Goal: Feedback & Contribution: Leave review/rating

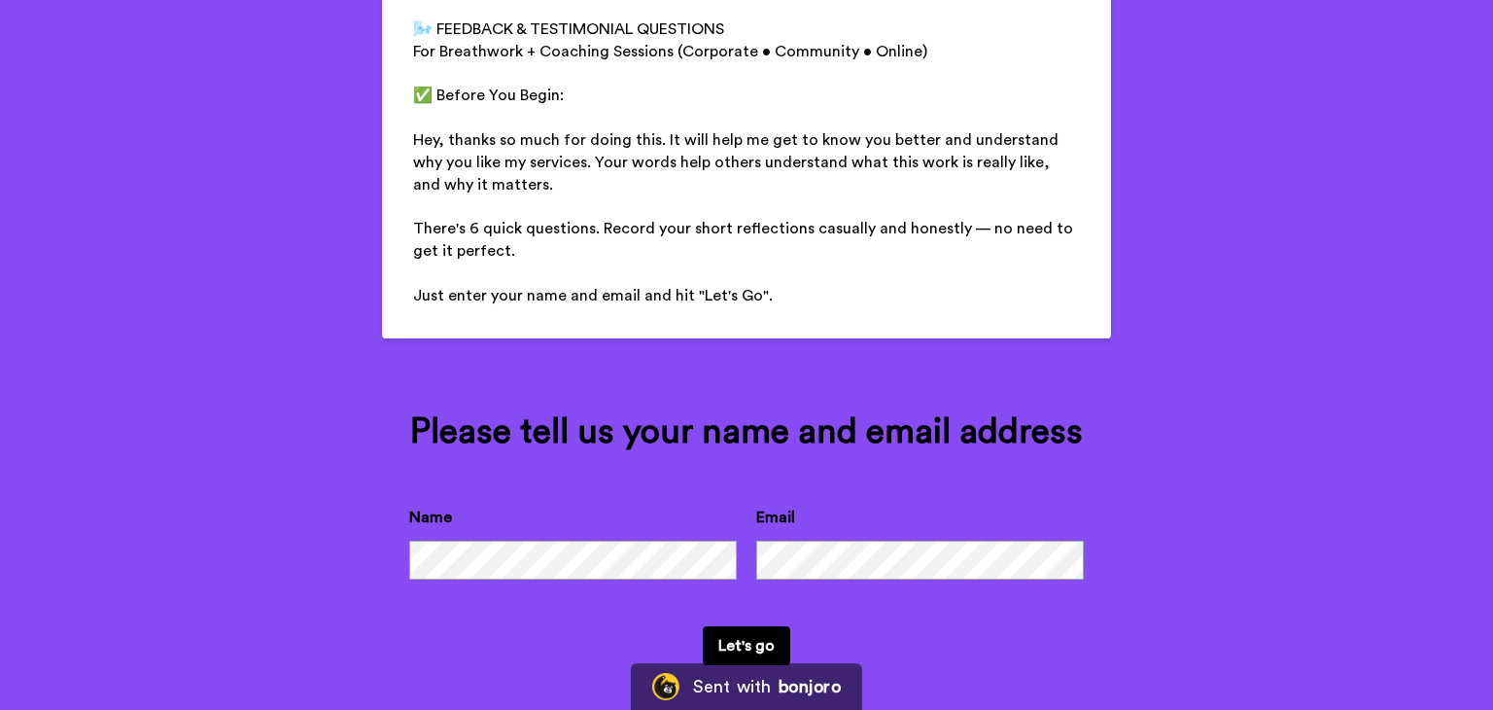
scroll to position [270, 0]
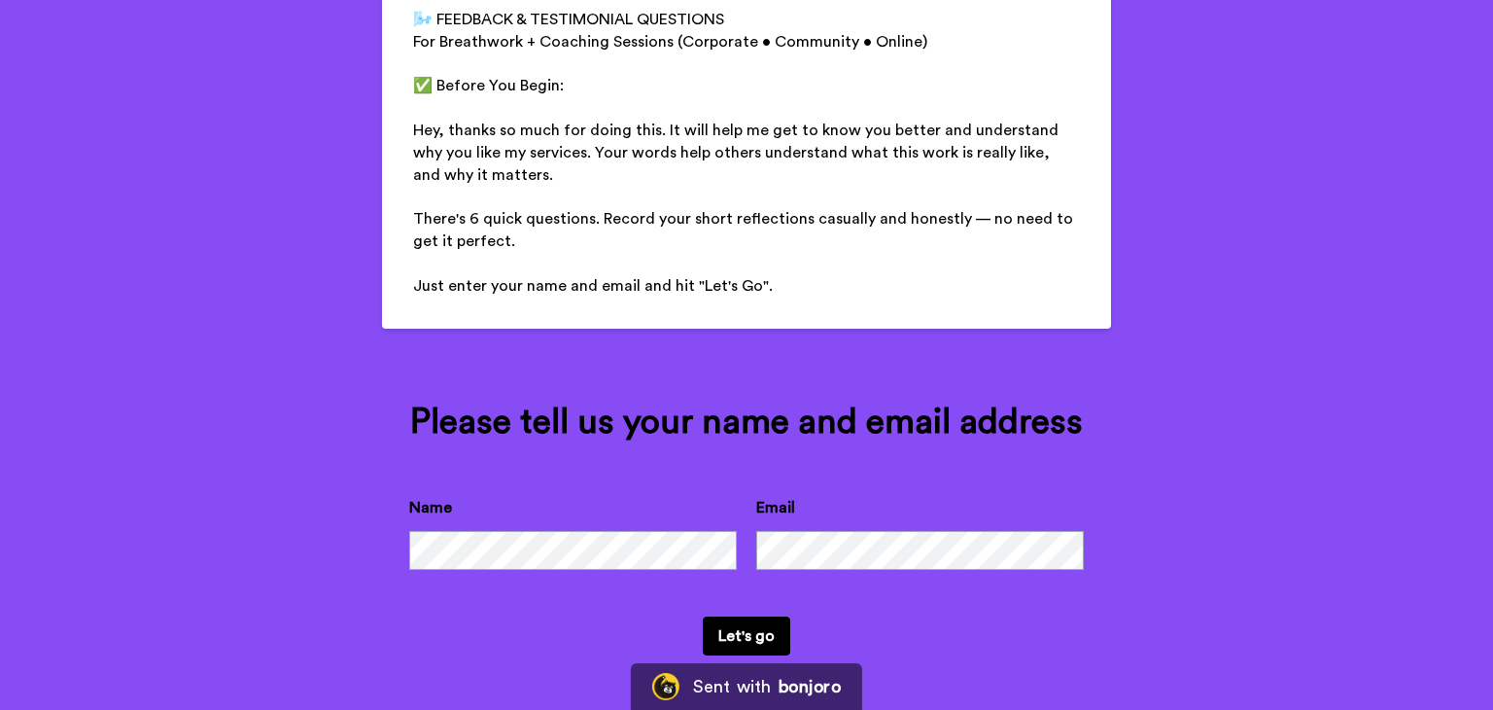
click at [703, 616] on button "Let's go" at bounding box center [747, 635] width 88 height 39
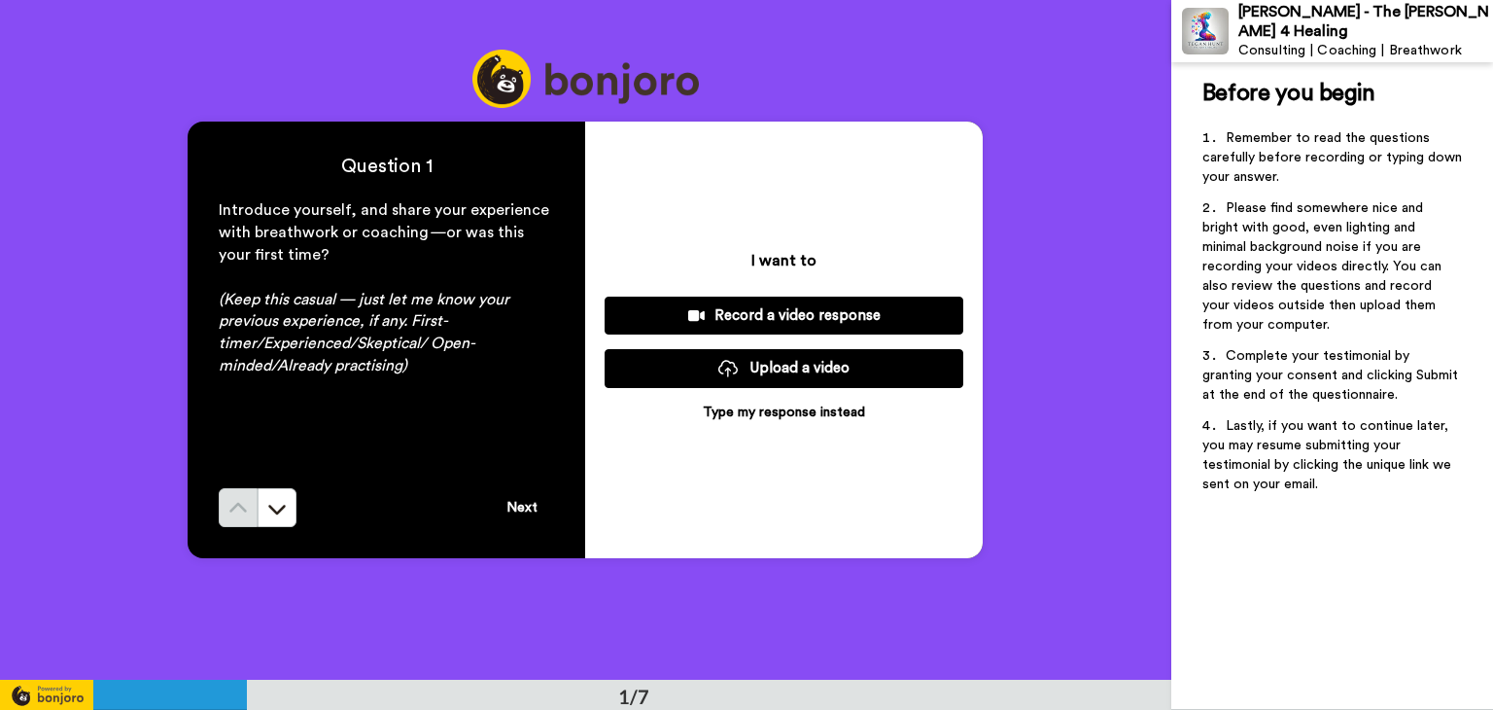
click at [767, 413] on p "Type my response instead" at bounding box center [784, 412] width 162 height 19
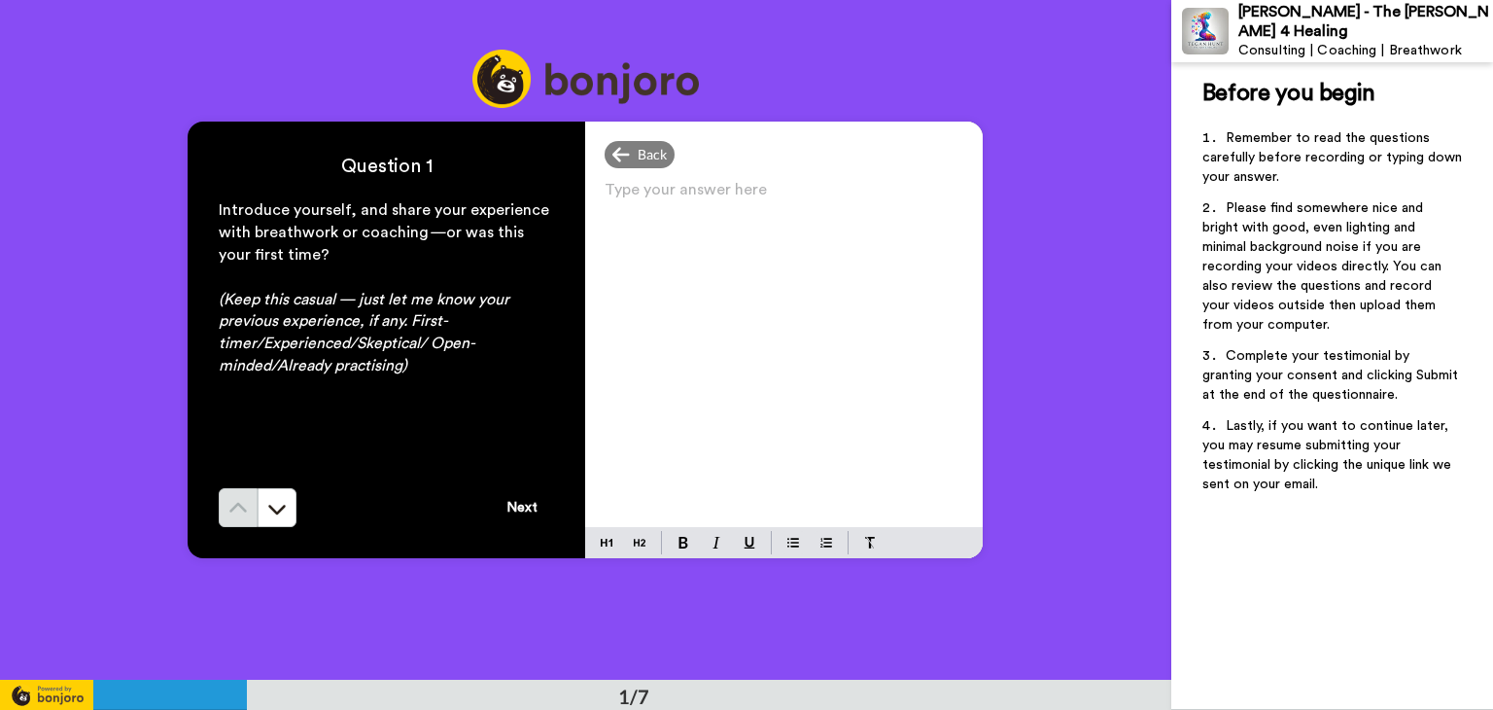
click at [667, 258] on div "Type your answer here ﻿" at bounding box center [784, 351] width 398 height 351
click at [530, 505] on button "Next" at bounding box center [522, 507] width 64 height 39
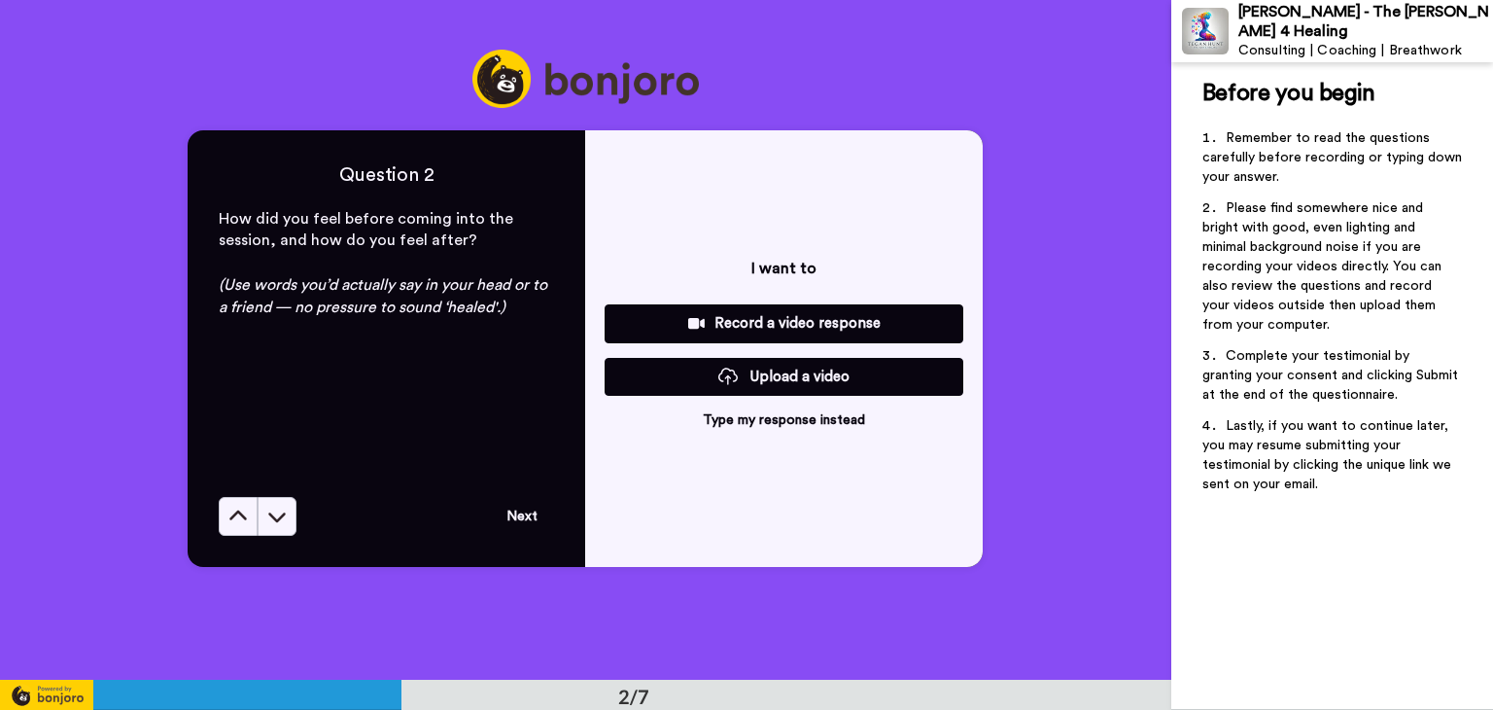
scroll to position [680, 0]
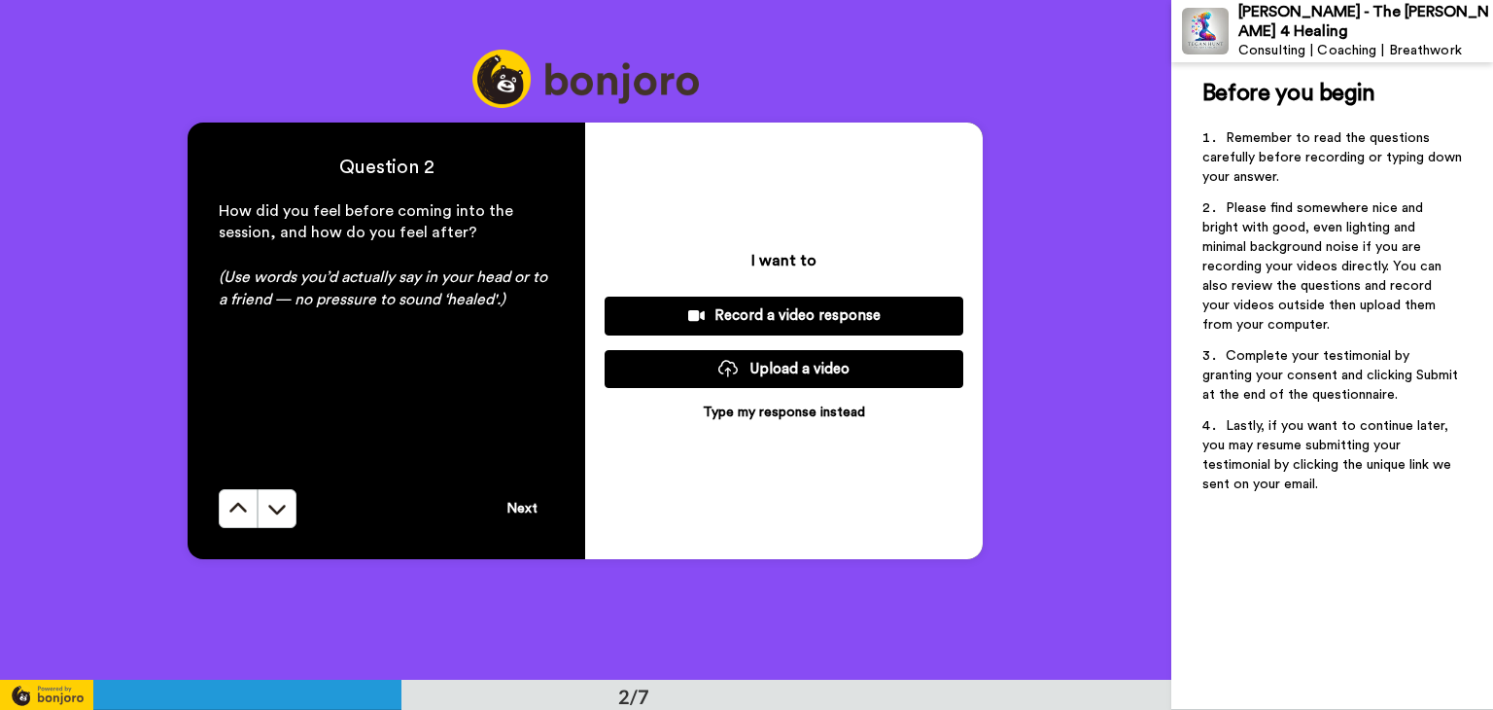
click at [525, 495] on button "Next" at bounding box center [522, 508] width 64 height 39
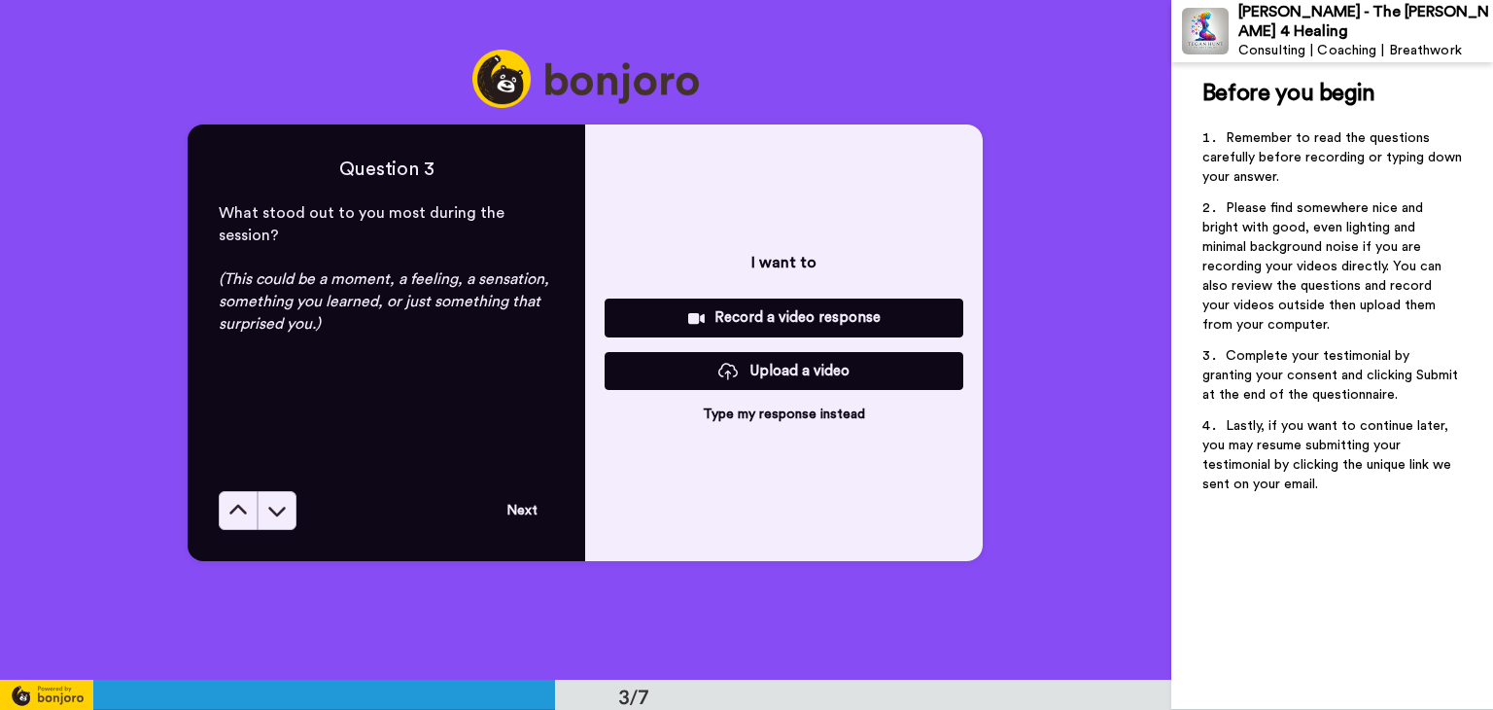
scroll to position [1359, 0]
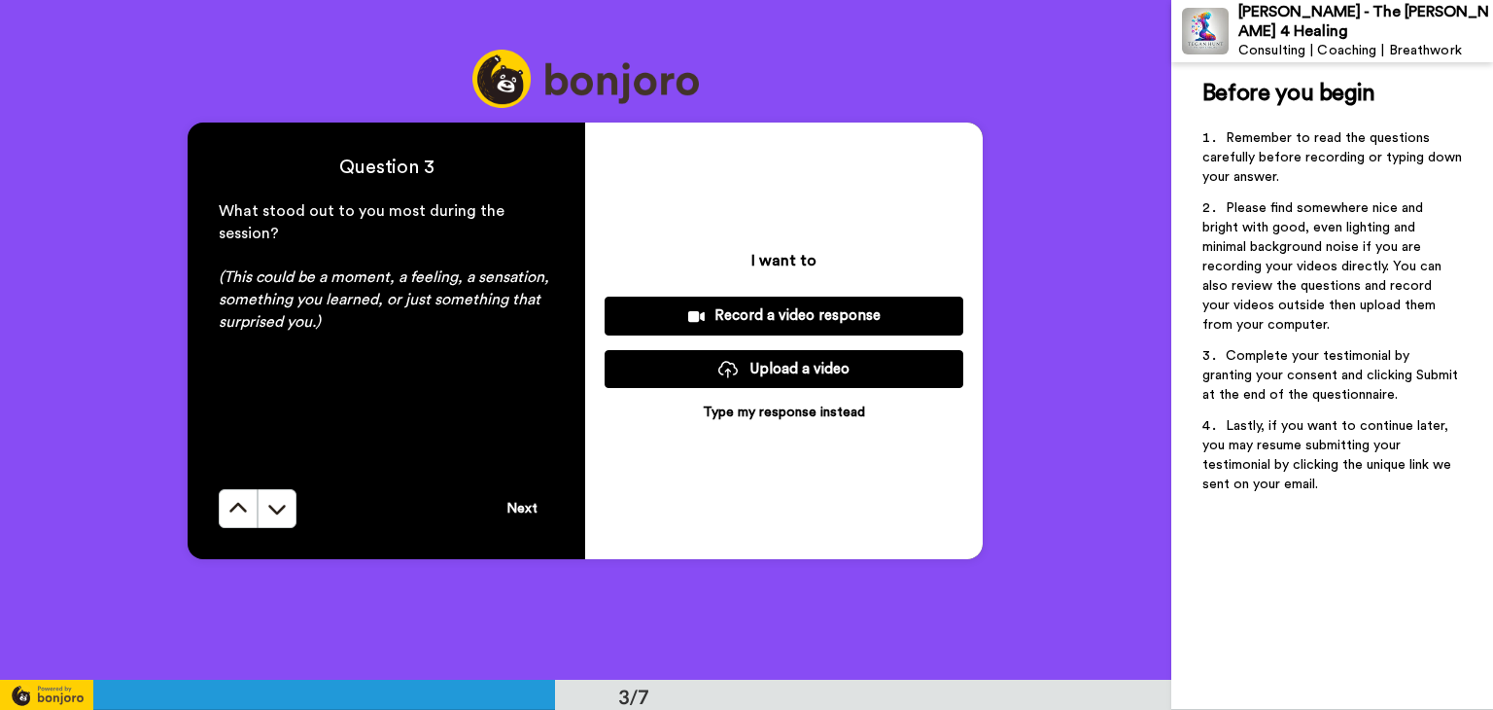
click at [525, 495] on button "Next" at bounding box center [522, 508] width 64 height 39
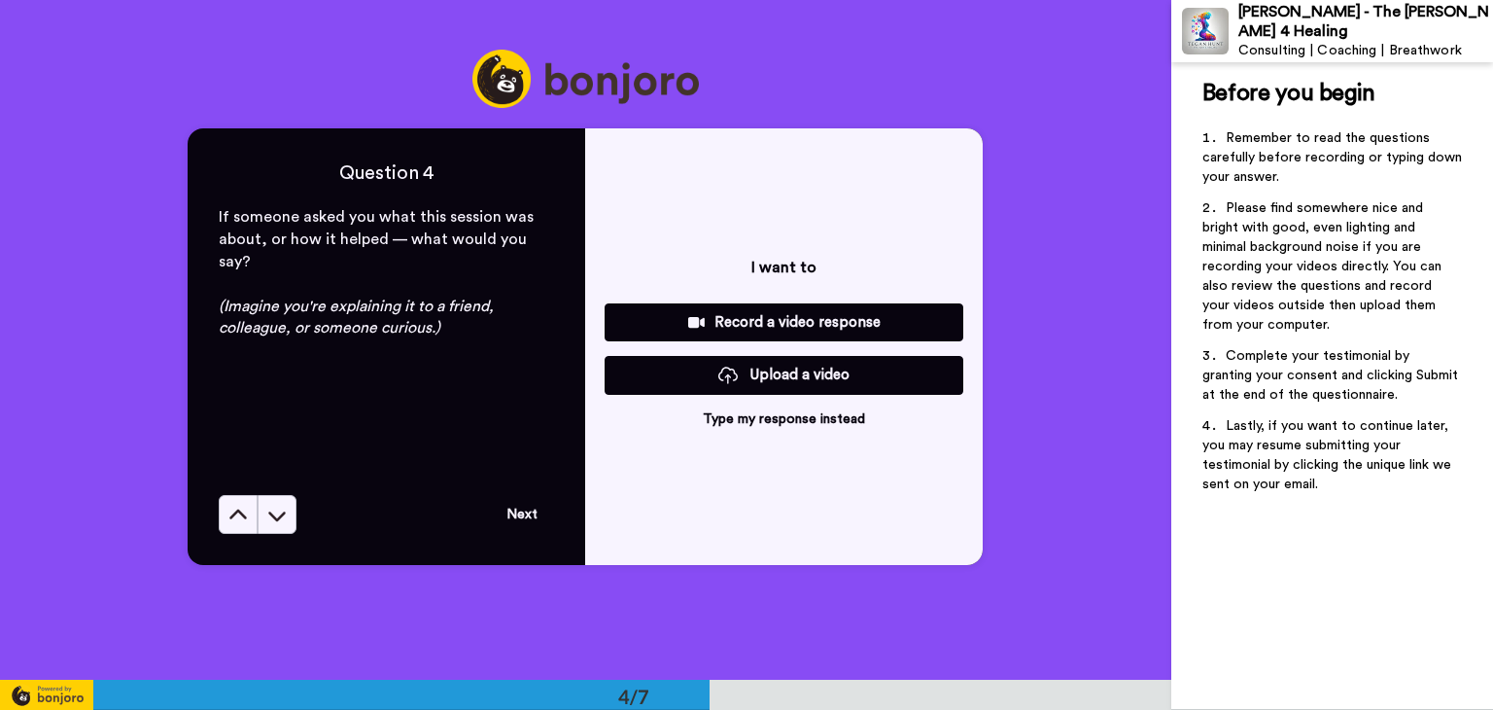
scroll to position [2038, 0]
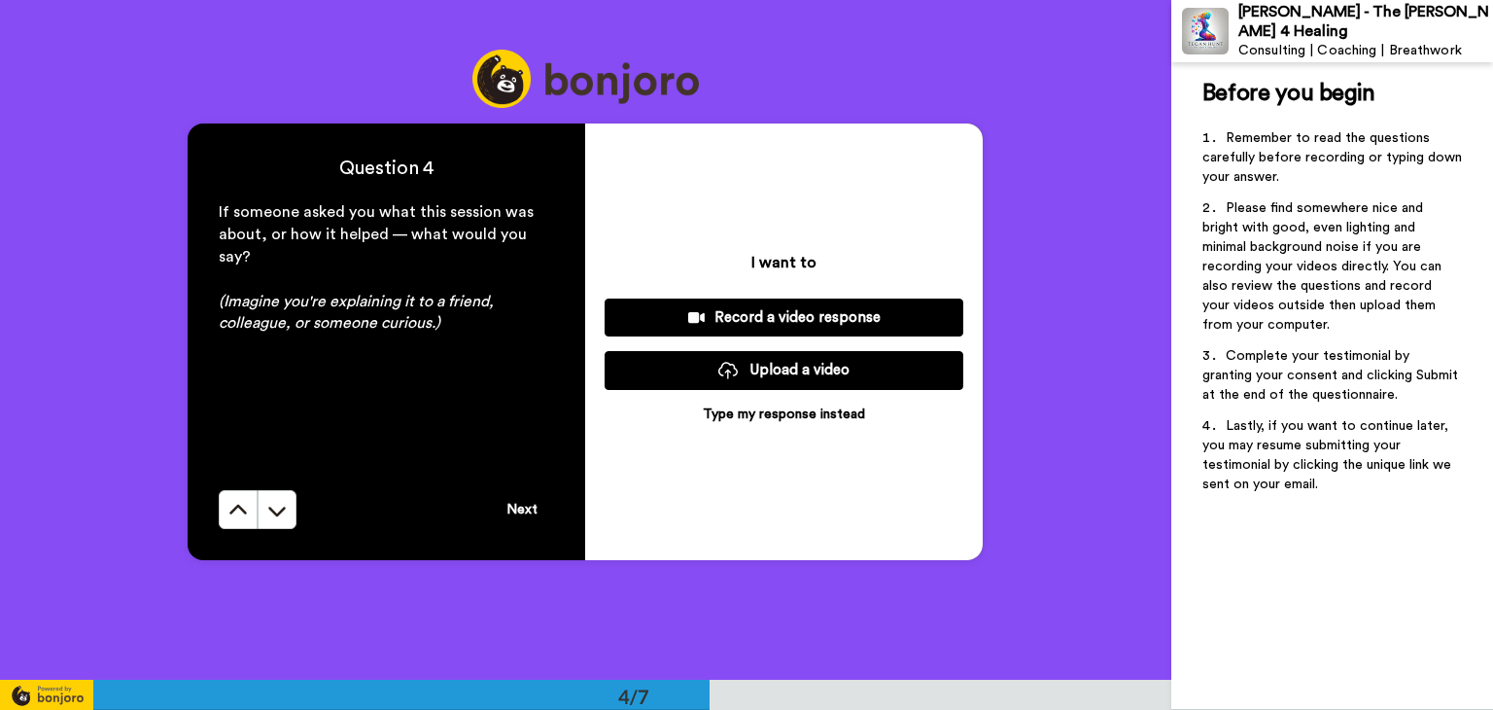
click at [513, 507] on button "Next" at bounding box center [522, 509] width 64 height 39
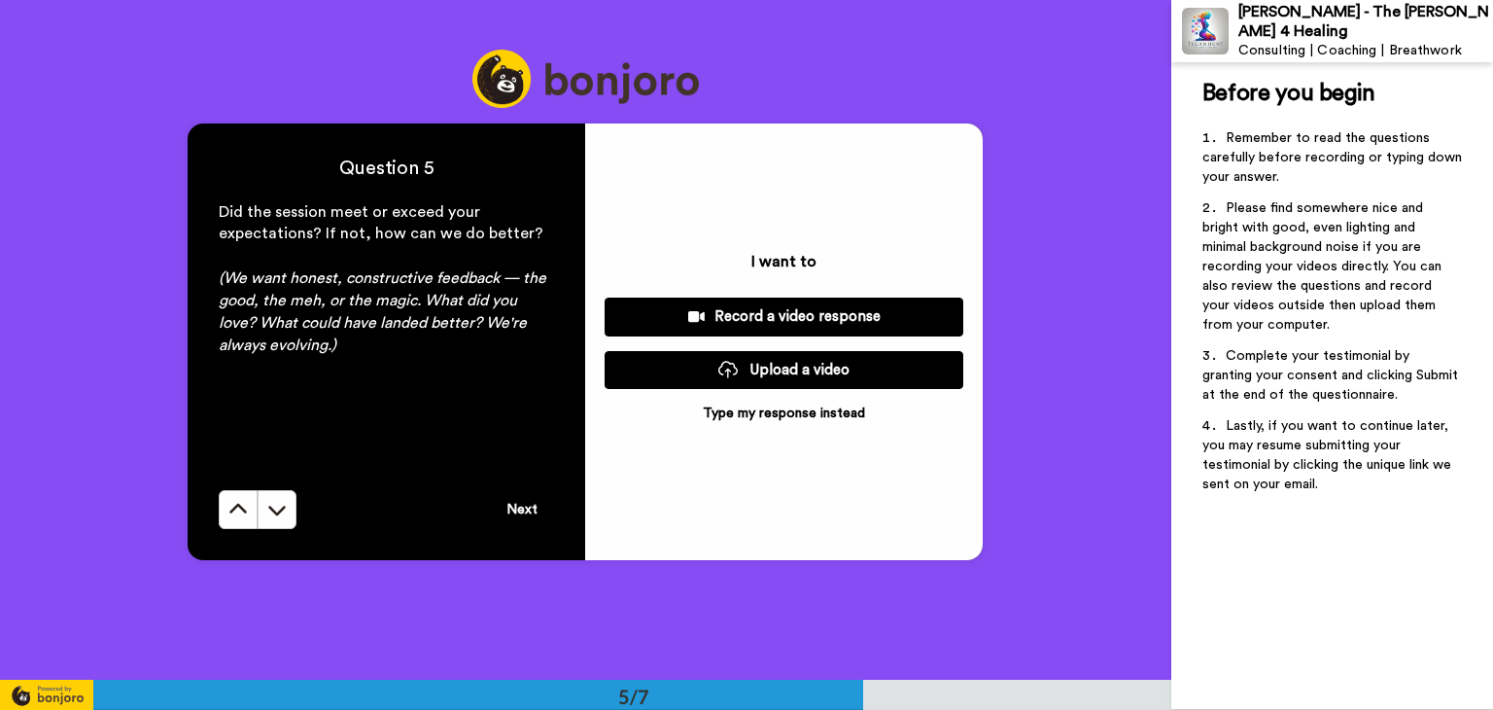
click at [512, 507] on button "Next" at bounding box center [522, 509] width 64 height 39
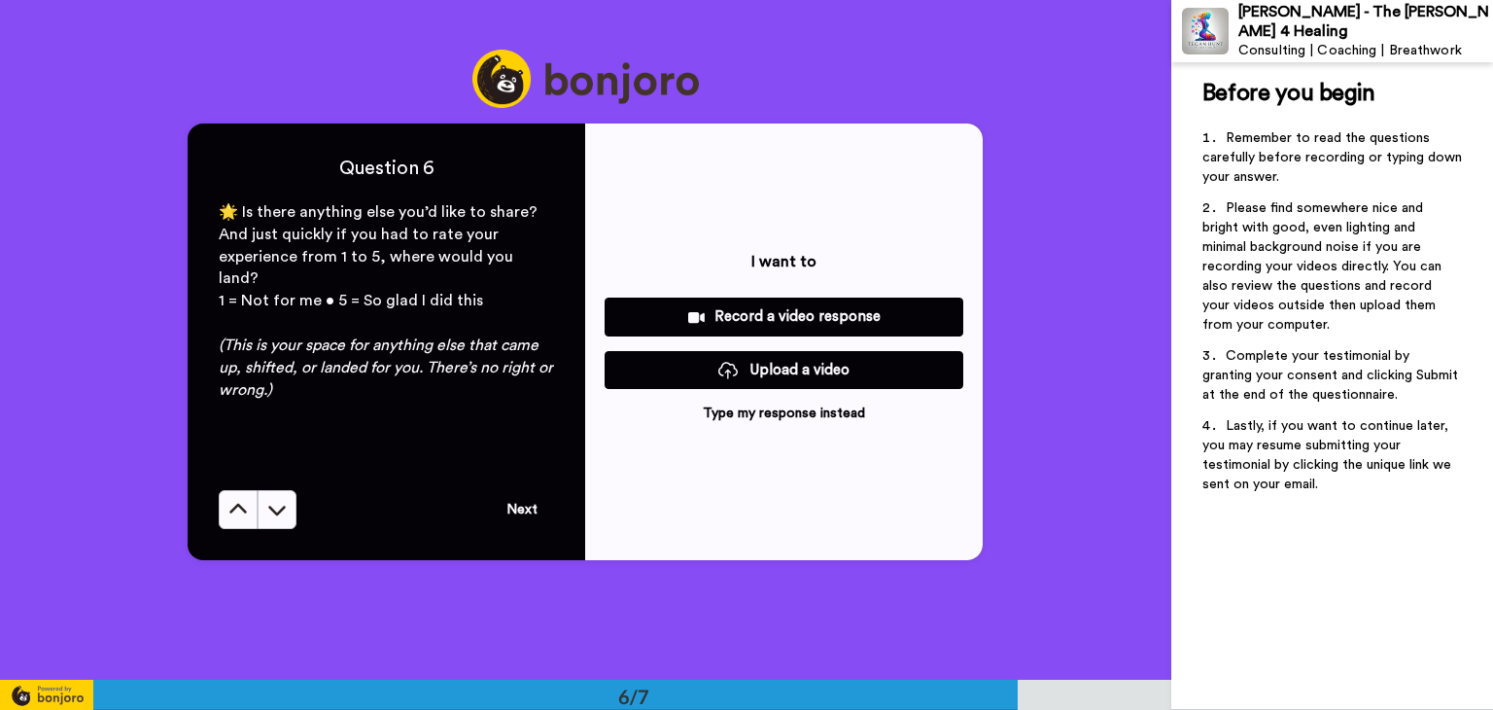
click at [513, 507] on button "Next" at bounding box center [522, 509] width 64 height 39
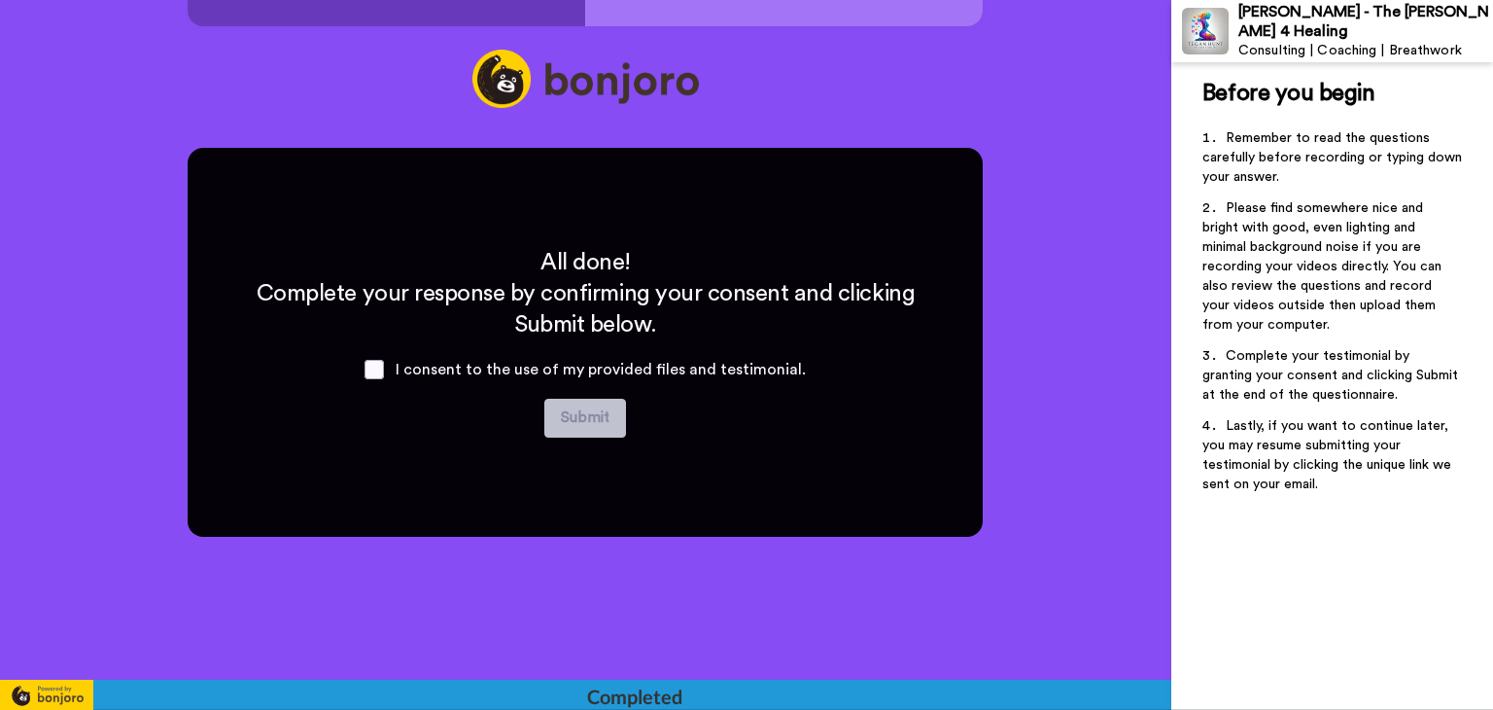
scroll to position [3932, 0]
click at [381, 368] on span at bounding box center [374, 369] width 19 height 19
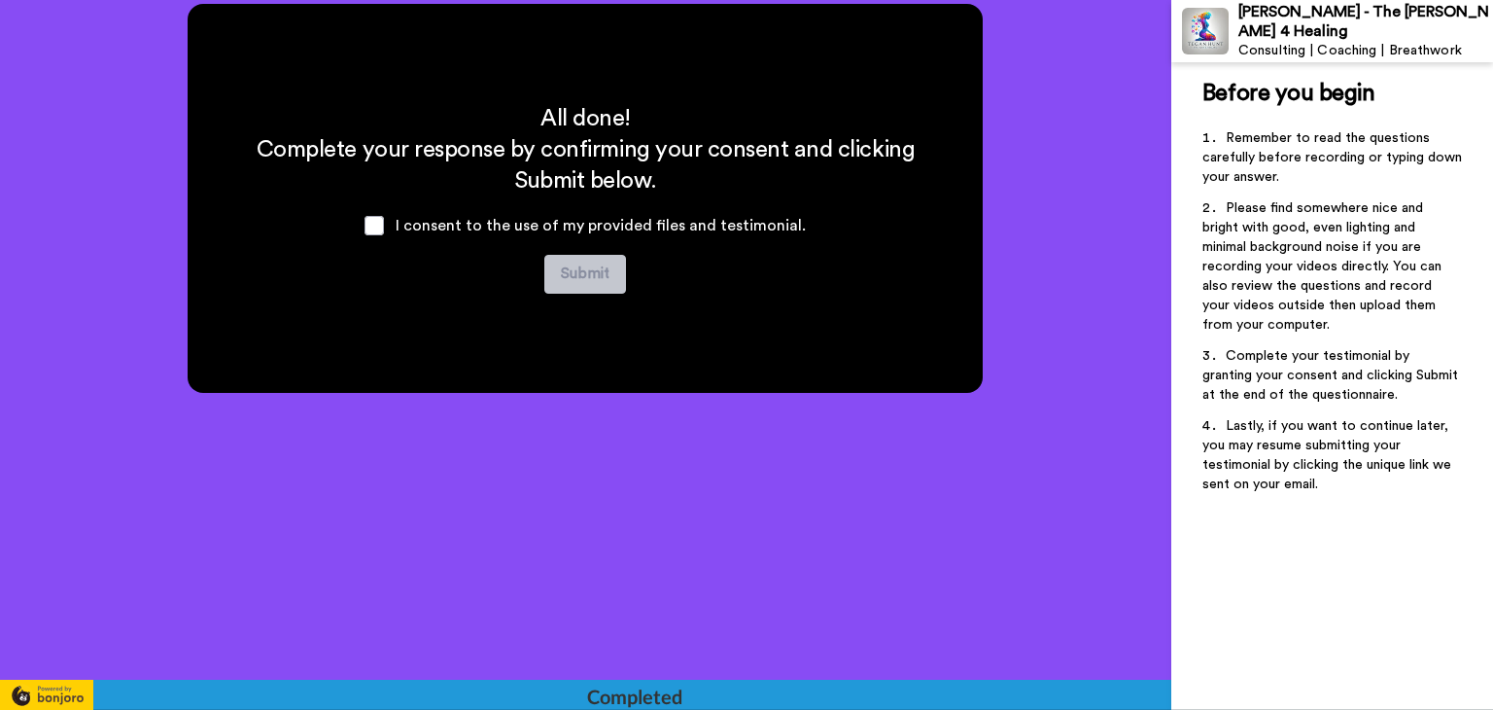
scroll to position [4077, 0]
